Goal: Navigation & Orientation: Find specific page/section

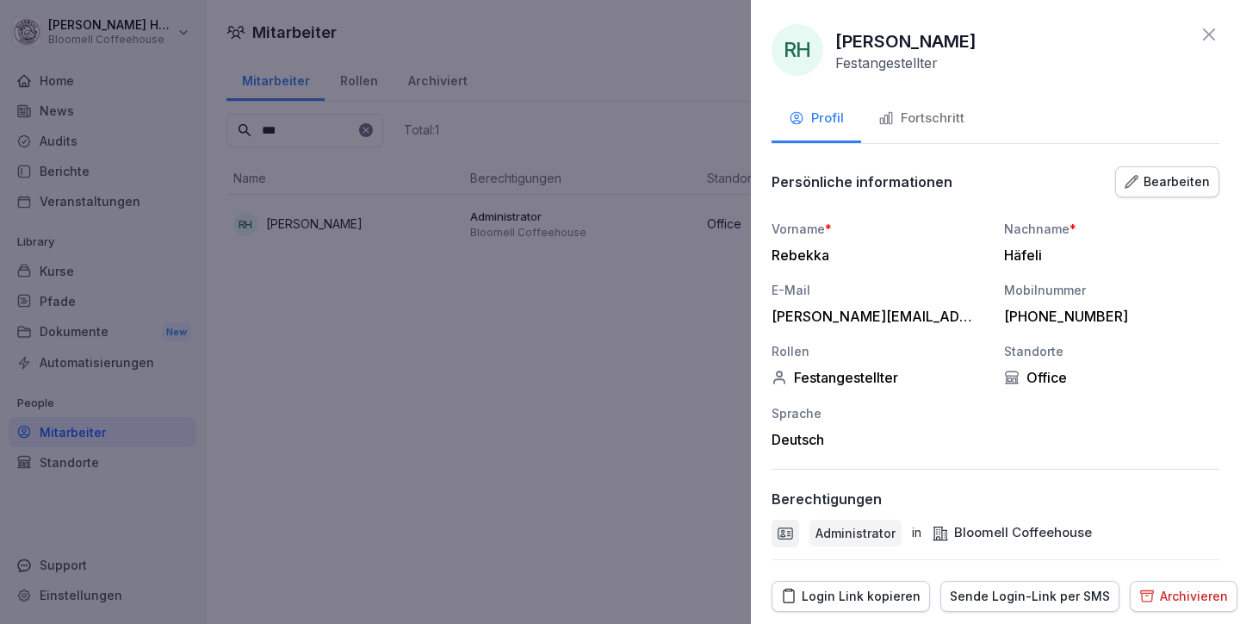
click at [1199, 31] on icon at bounding box center [1209, 34] width 21 height 21
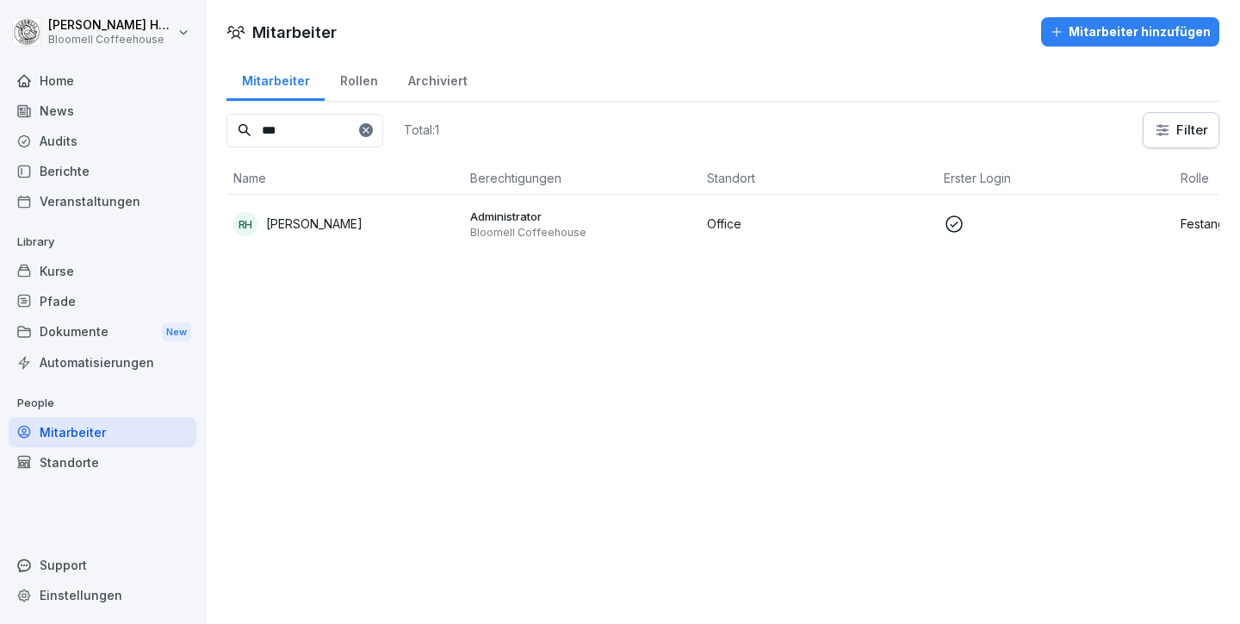
click at [52, 78] on div "Home" at bounding box center [103, 80] width 188 height 30
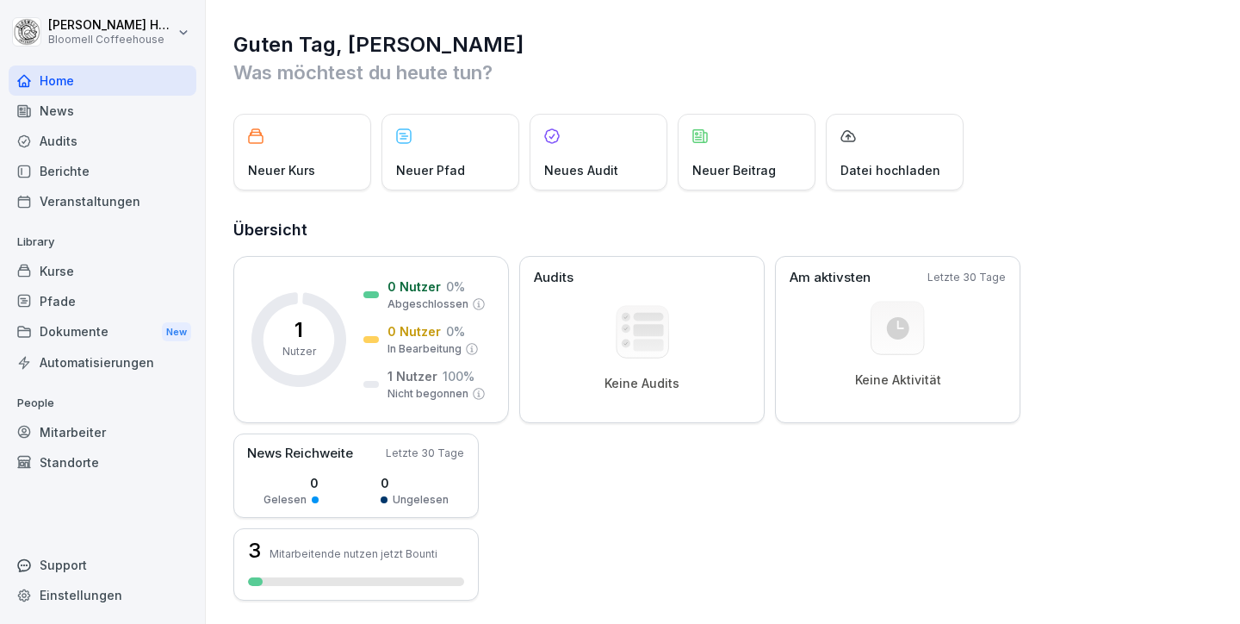
click at [66, 168] on div "Berichte" at bounding box center [103, 171] width 188 height 30
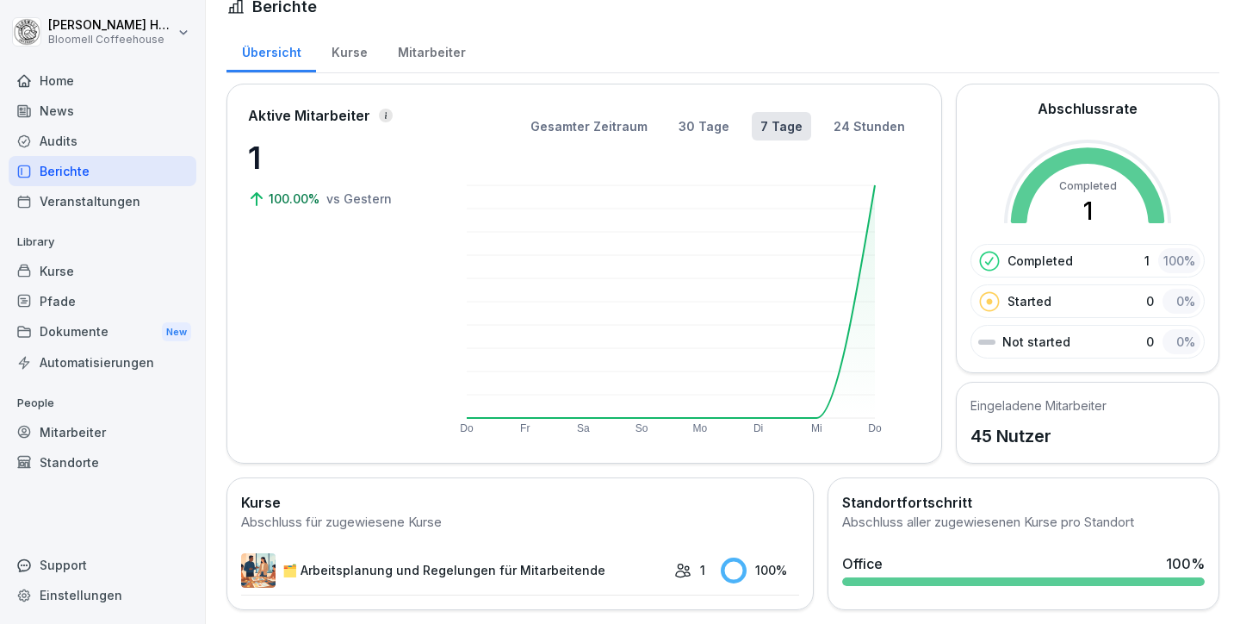
scroll to position [34, 0]
click at [536, 556] on link "🗂️ Arbeitsplanung und Regelungen für Mitarbeitende" at bounding box center [453, 570] width 425 height 34
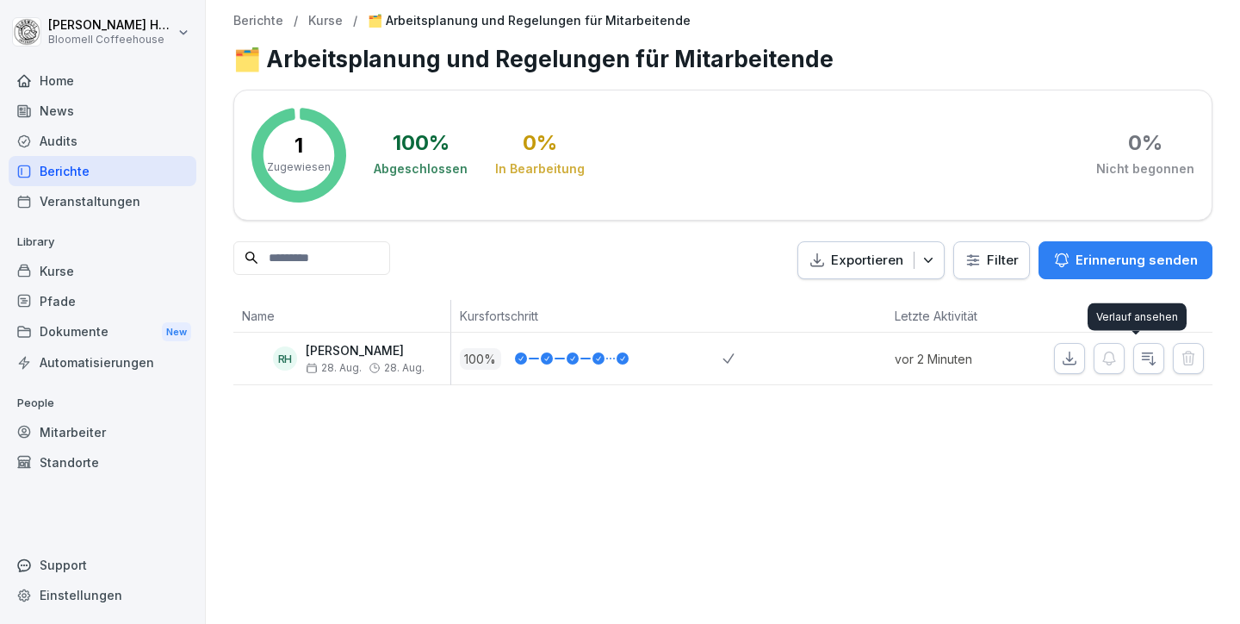
click at [1143, 360] on icon "button" at bounding box center [1149, 359] width 13 height 12
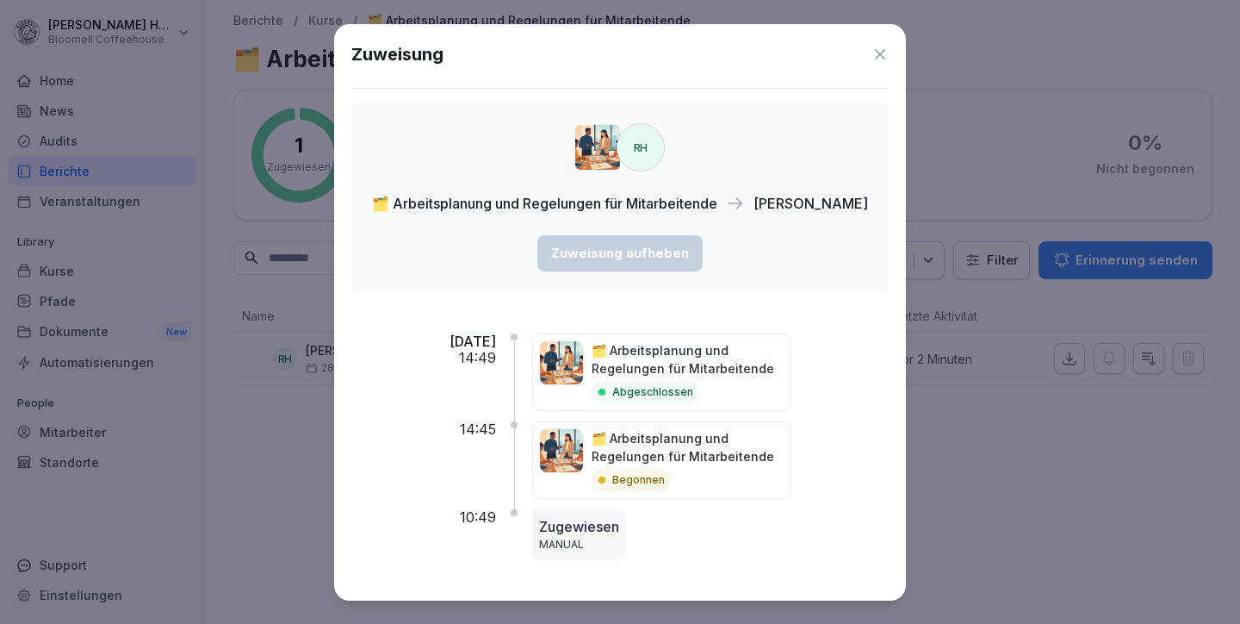
click at [872, 48] on icon at bounding box center [880, 54] width 17 height 17
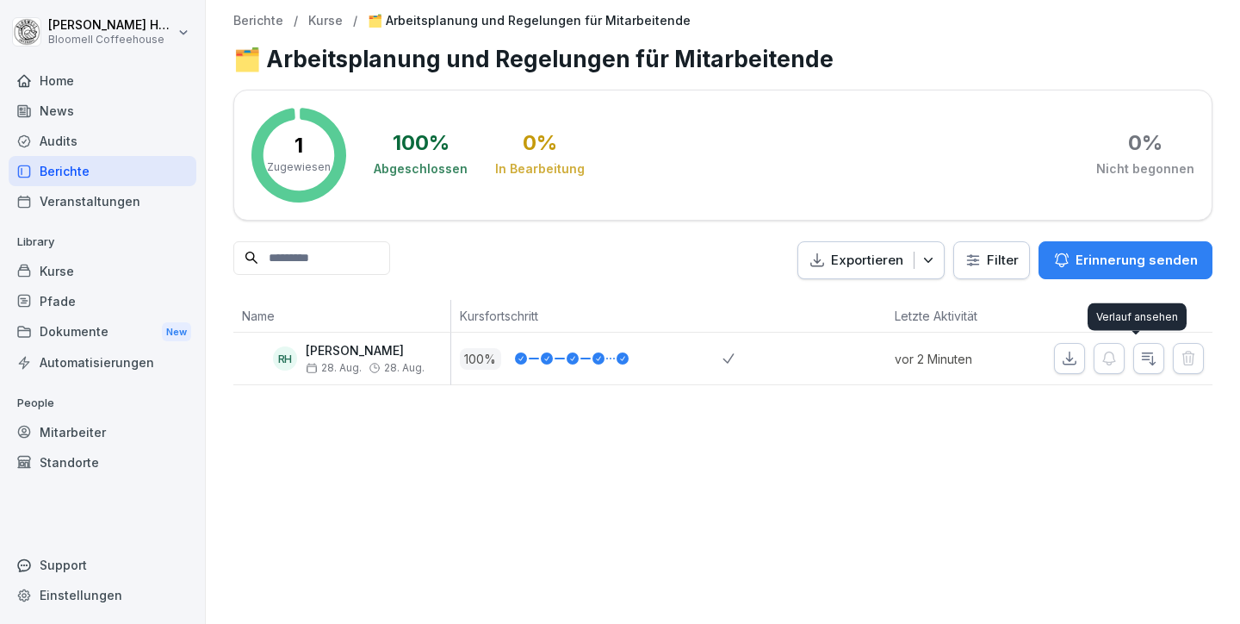
click at [1140, 358] on icon "button" at bounding box center [1148, 358] width 17 height 17
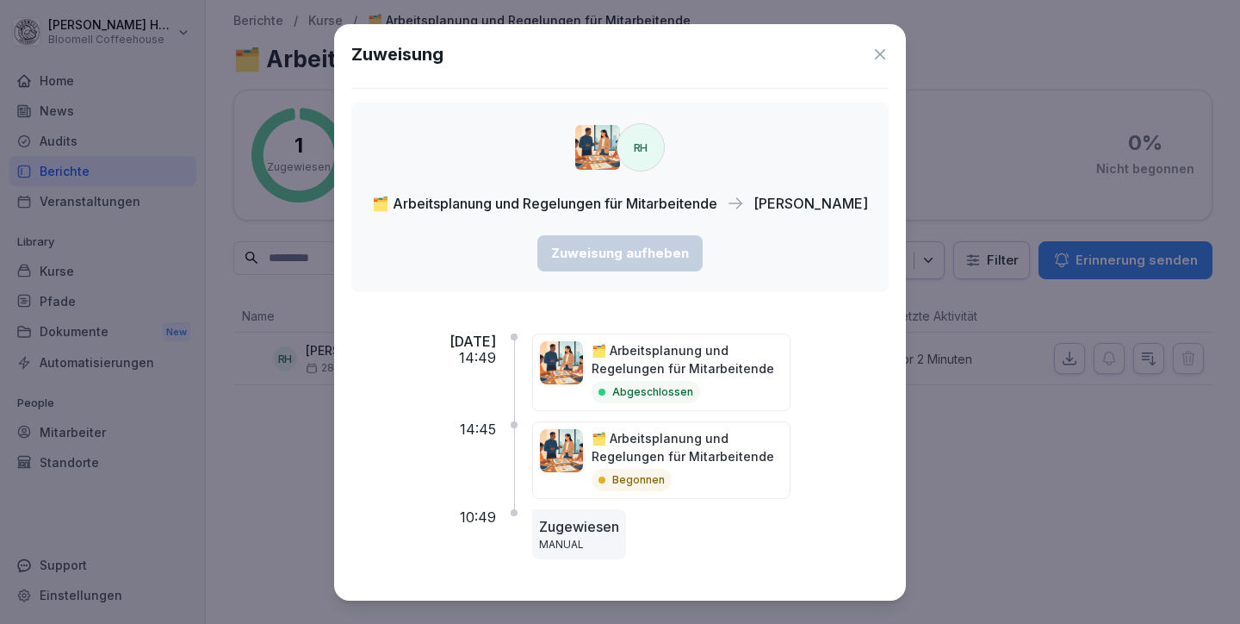
click at [875, 49] on icon at bounding box center [880, 54] width 17 height 17
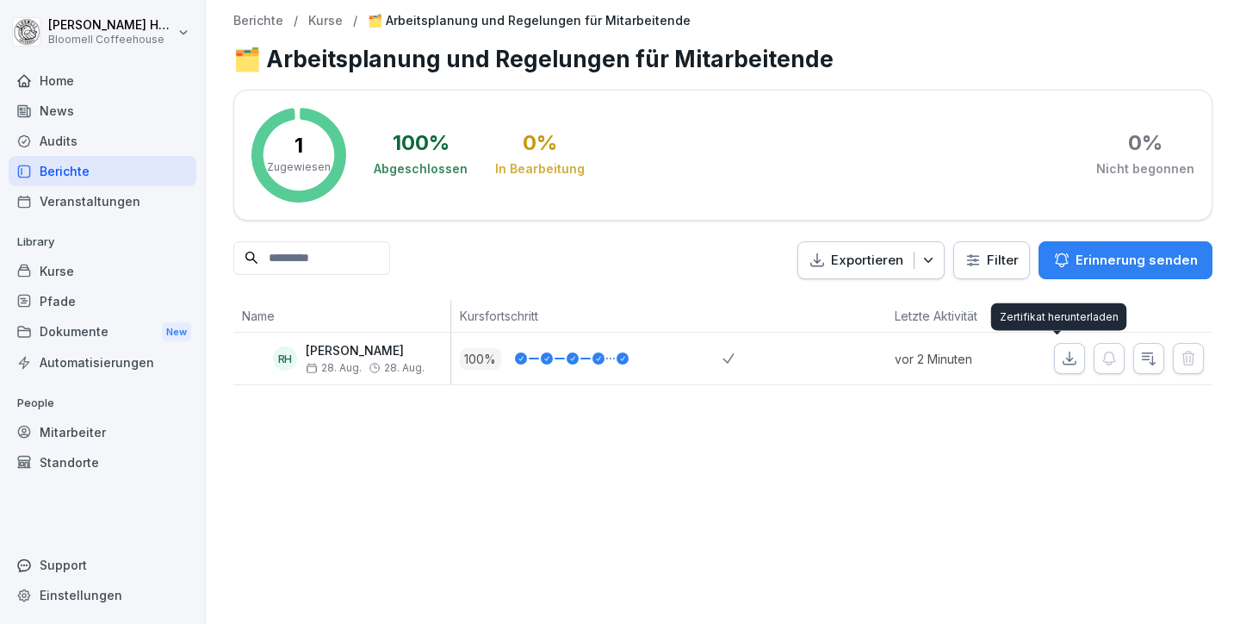
click at [1064, 359] on icon "button" at bounding box center [1069, 358] width 17 height 17
click at [74, 174] on div "Berichte" at bounding box center [103, 171] width 188 height 30
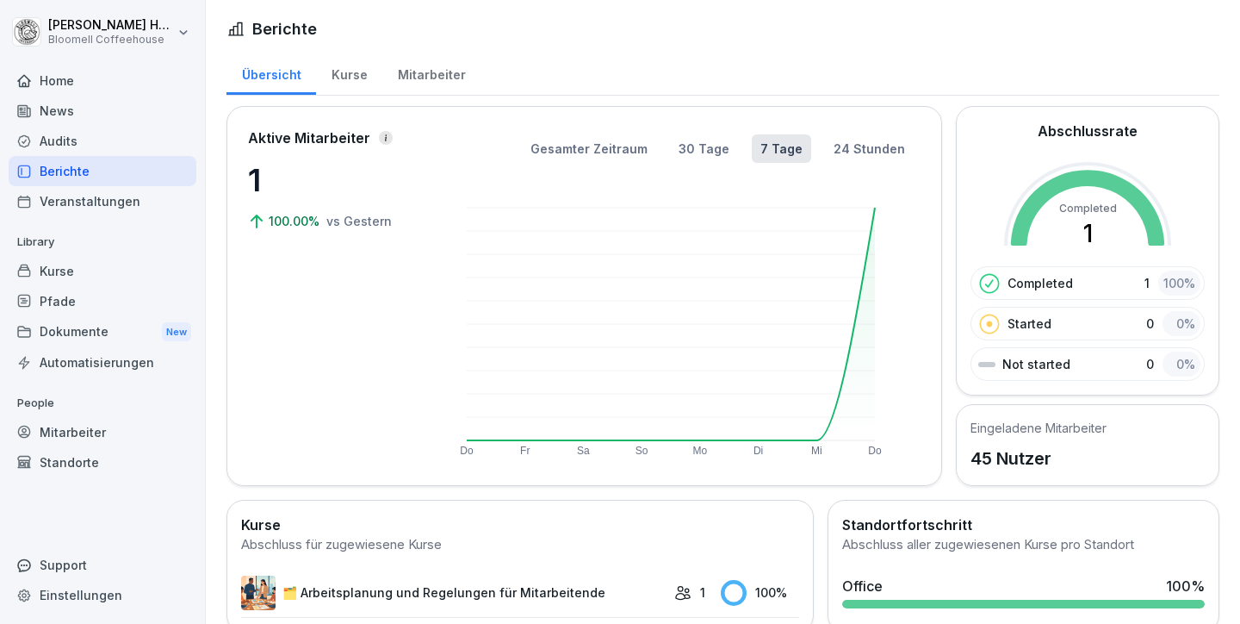
click at [350, 64] on div "Kurse" at bounding box center [349, 73] width 66 height 44
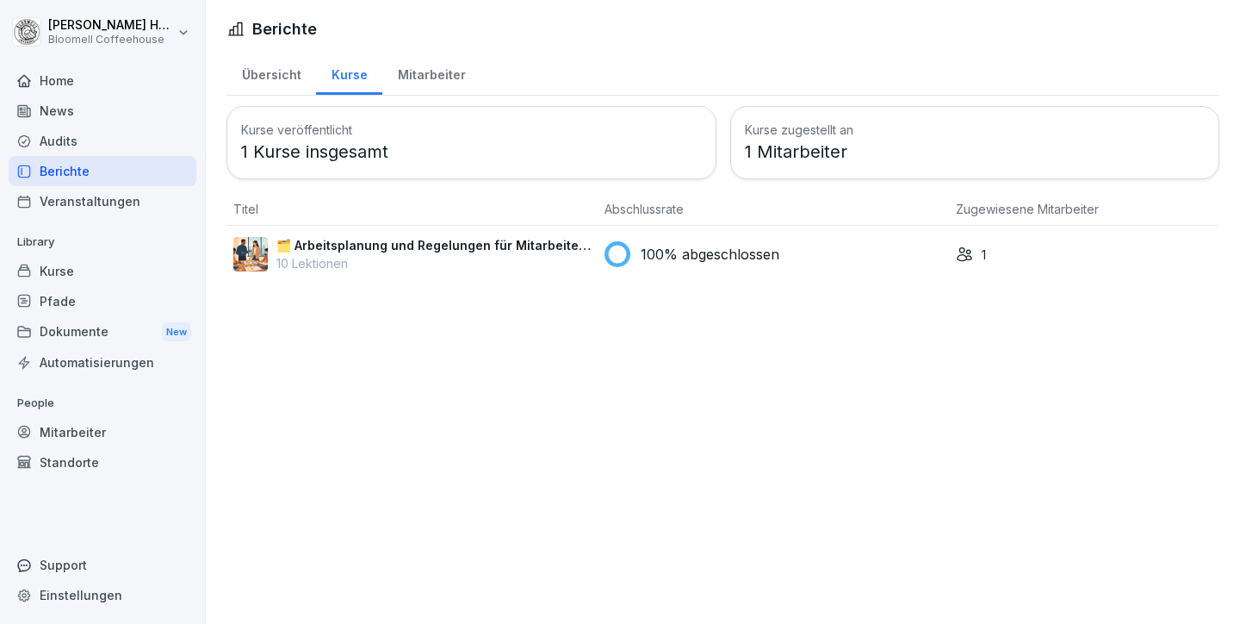
click at [414, 70] on div "Mitarbeiter" at bounding box center [431, 73] width 98 height 44
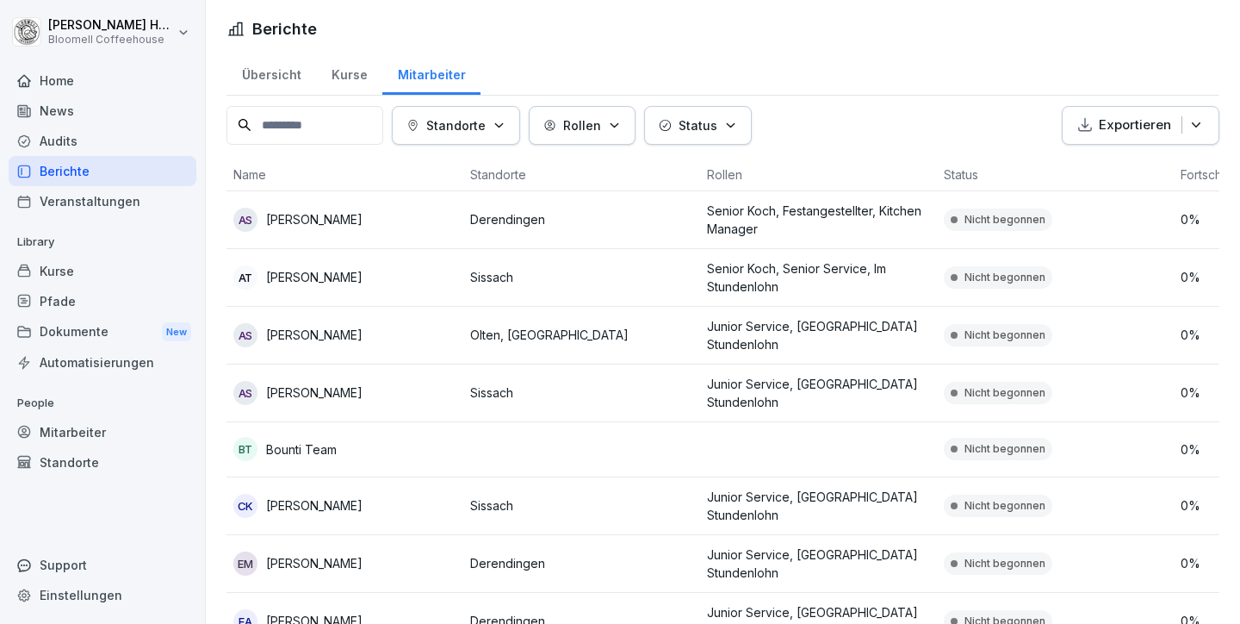
click at [338, 77] on div "Kurse" at bounding box center [349, 73] width 66 height 44
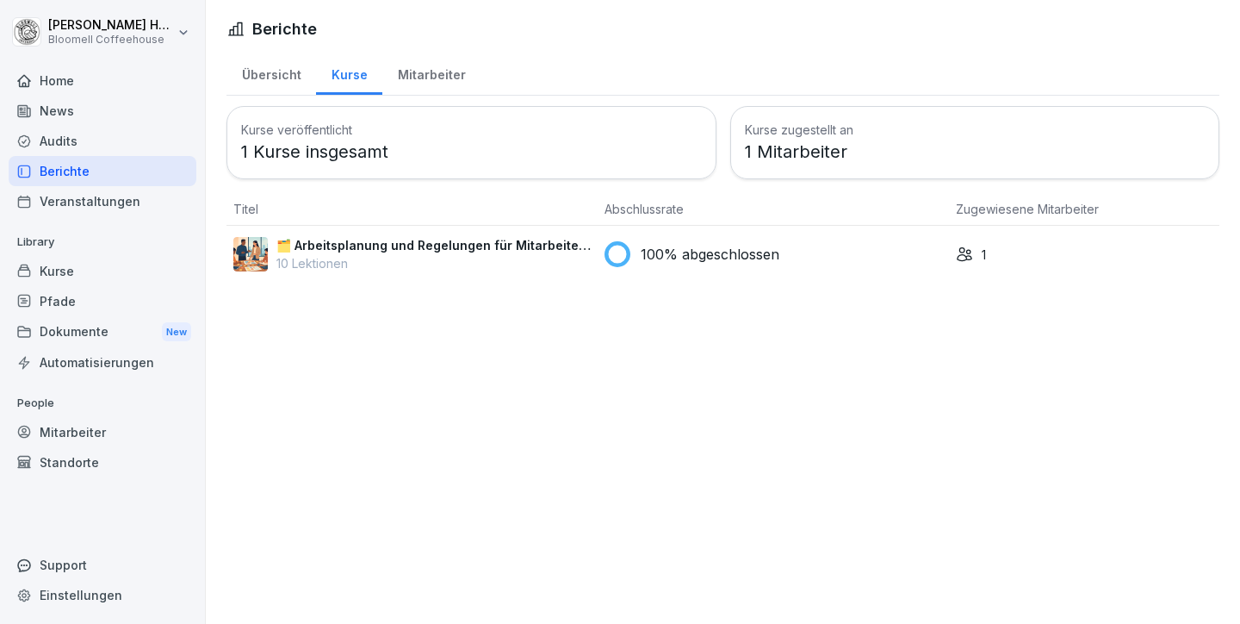
click at [297, 77] on div "Übersicht" at bounding box center [272, 73] width 90 height 44
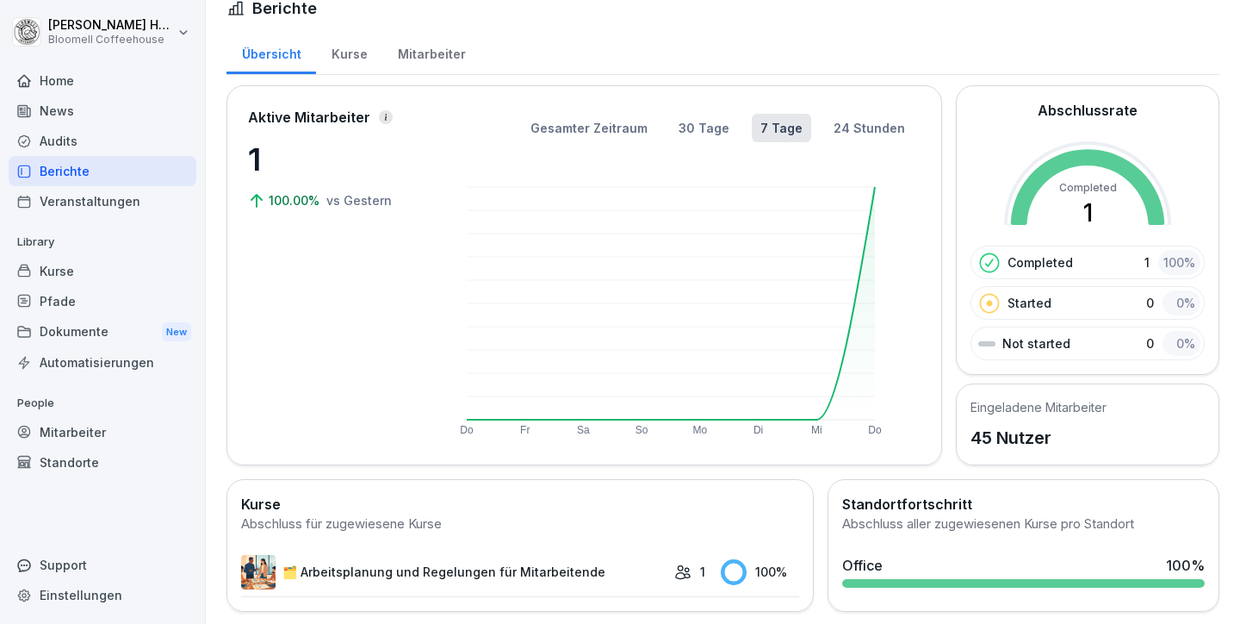
scroll to position [34, 0]
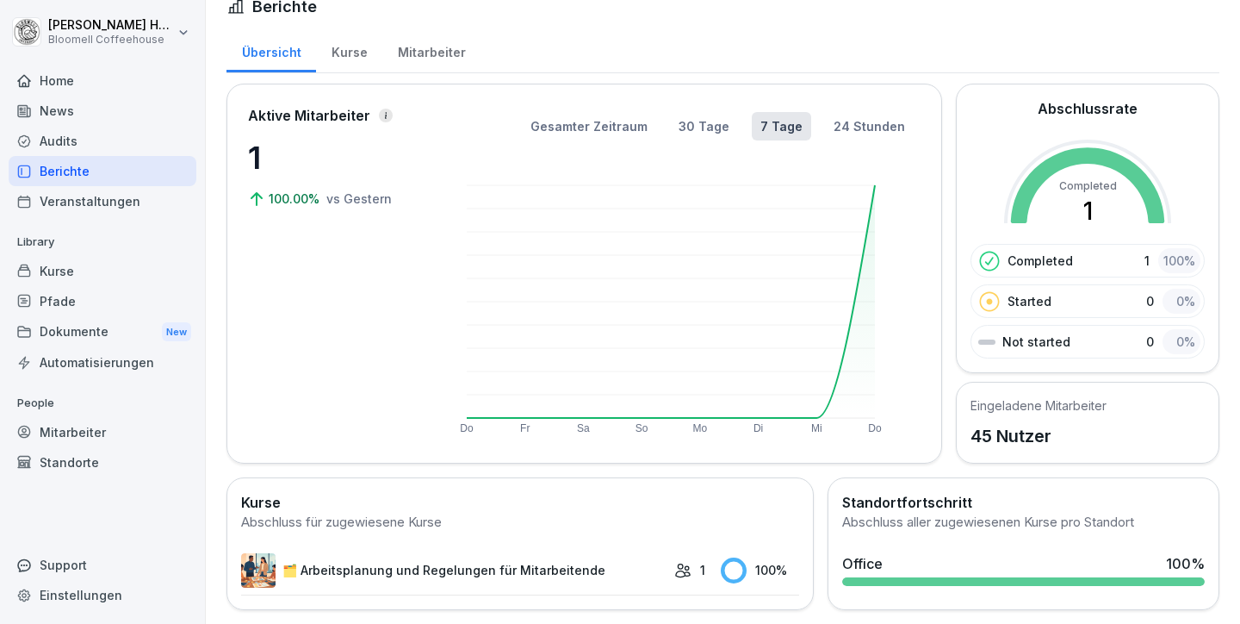
click at [50, 78] on div "Home" at bounding box center [103, 80] width 188 height 30
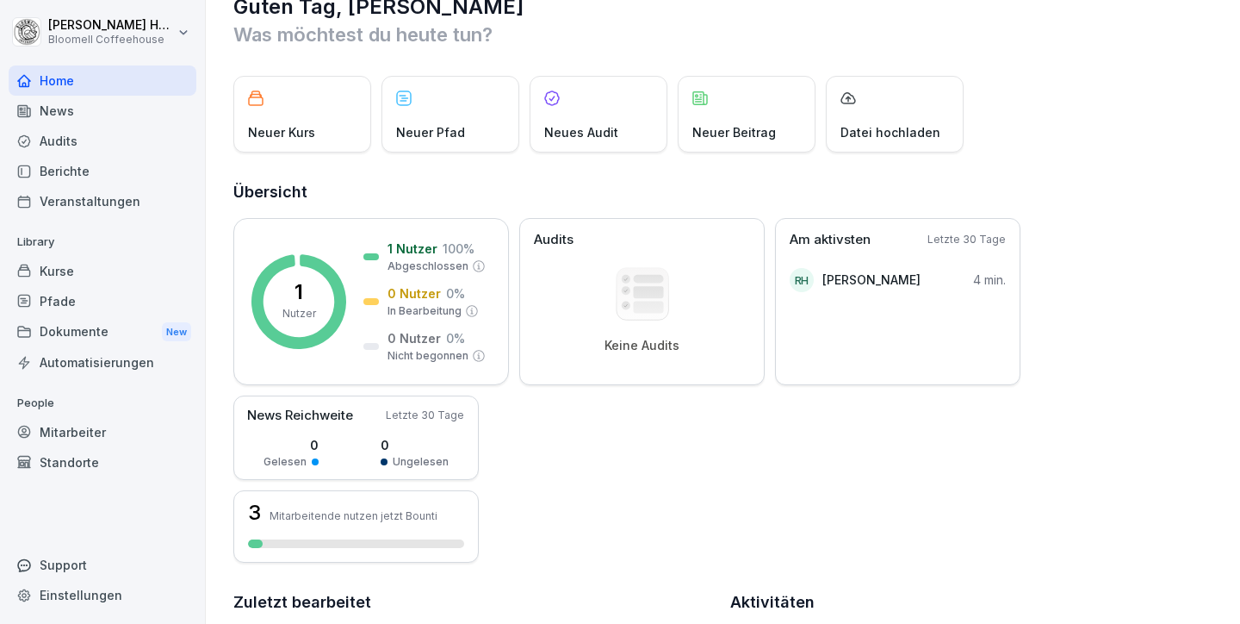
scroll to position [66, 0]
